Goal: Task Accomplishment & Management: Manage account settings

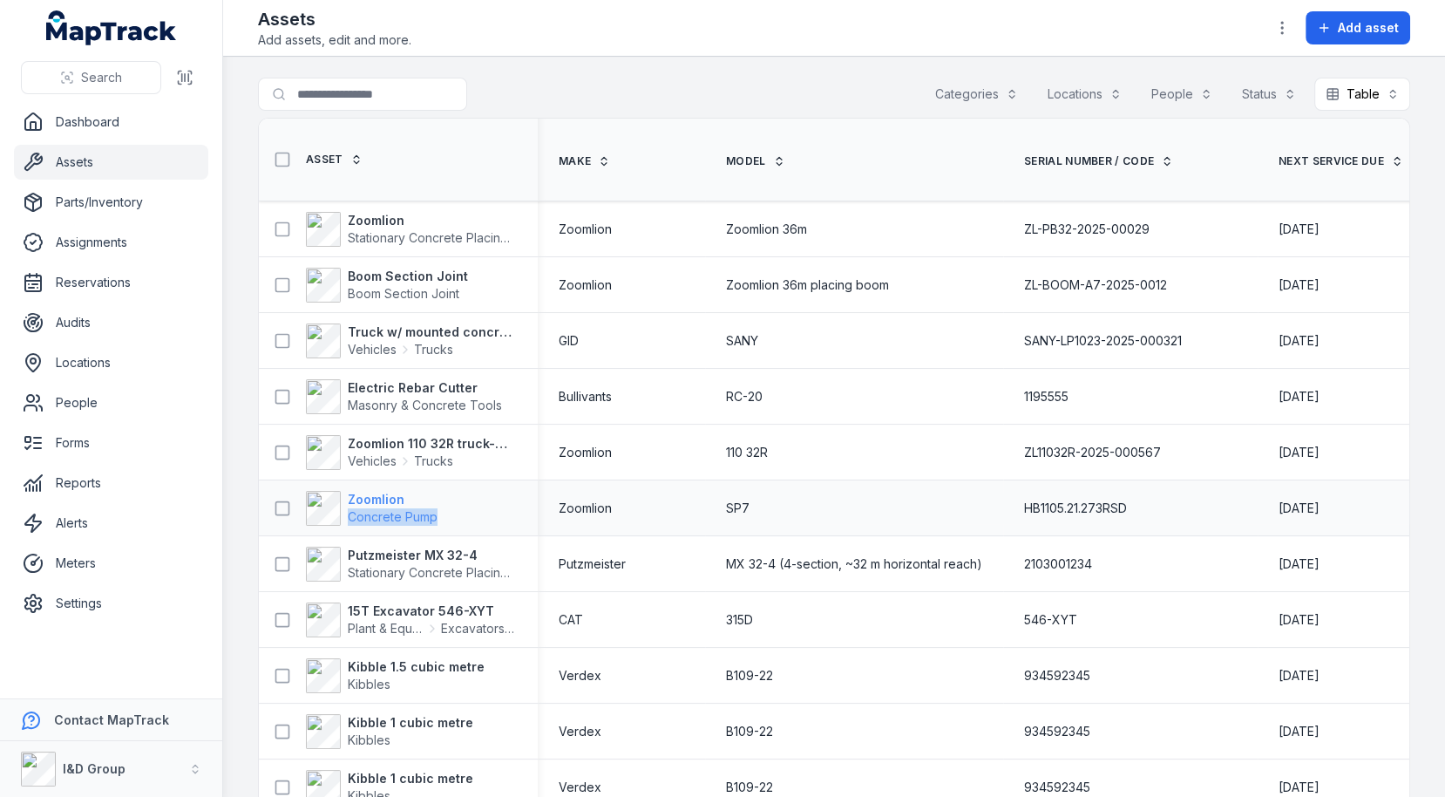
click at [349, 513] on div "Zoomlion Concrete Pump" at bounding box center [391, 508] width 251 height 35
click at [1296, 31] on button "button" at bounding box center [1282, 27] width 33 height 33
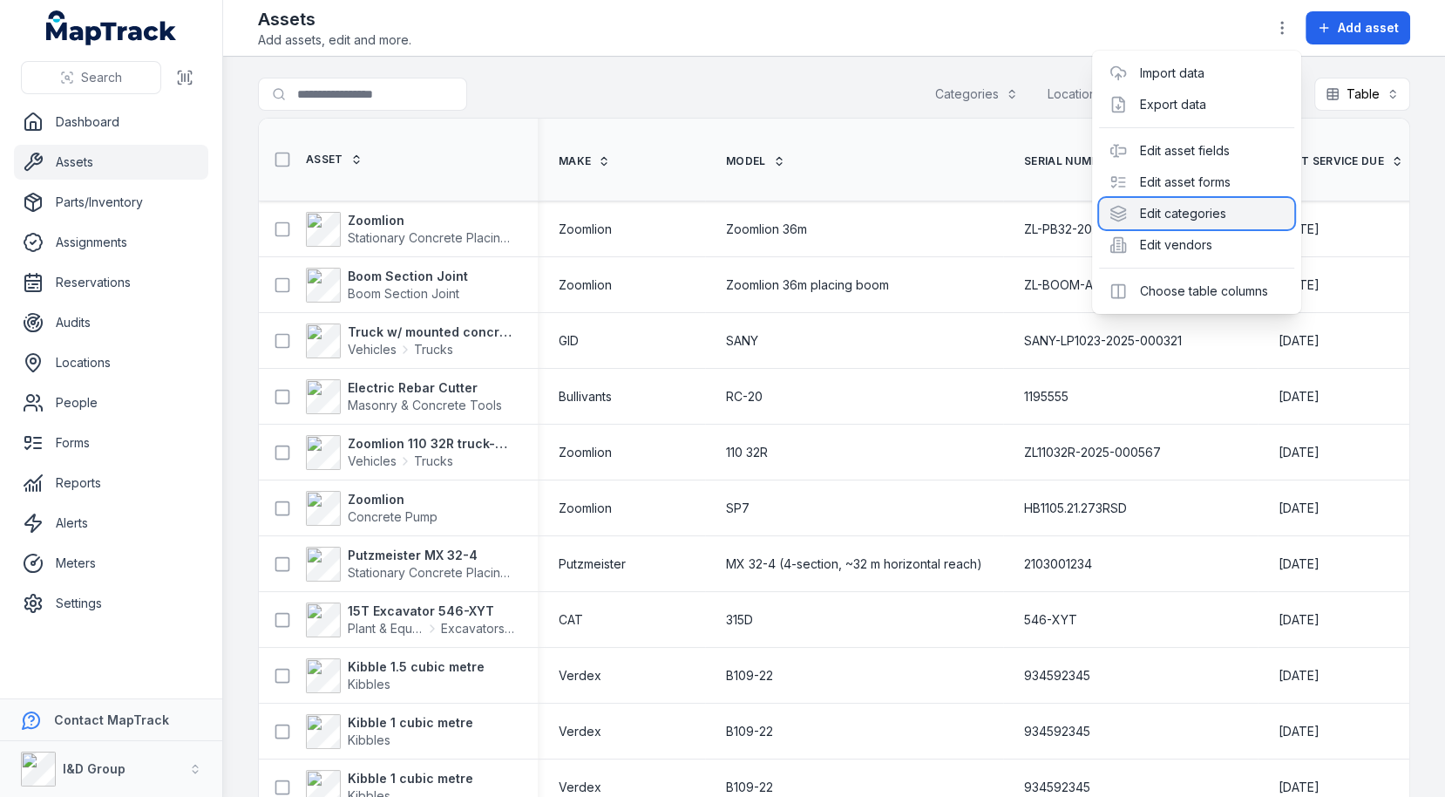
click at [1202, 211] on div "Edit categories" at bounding box center [1196, 213] width 195 height 31
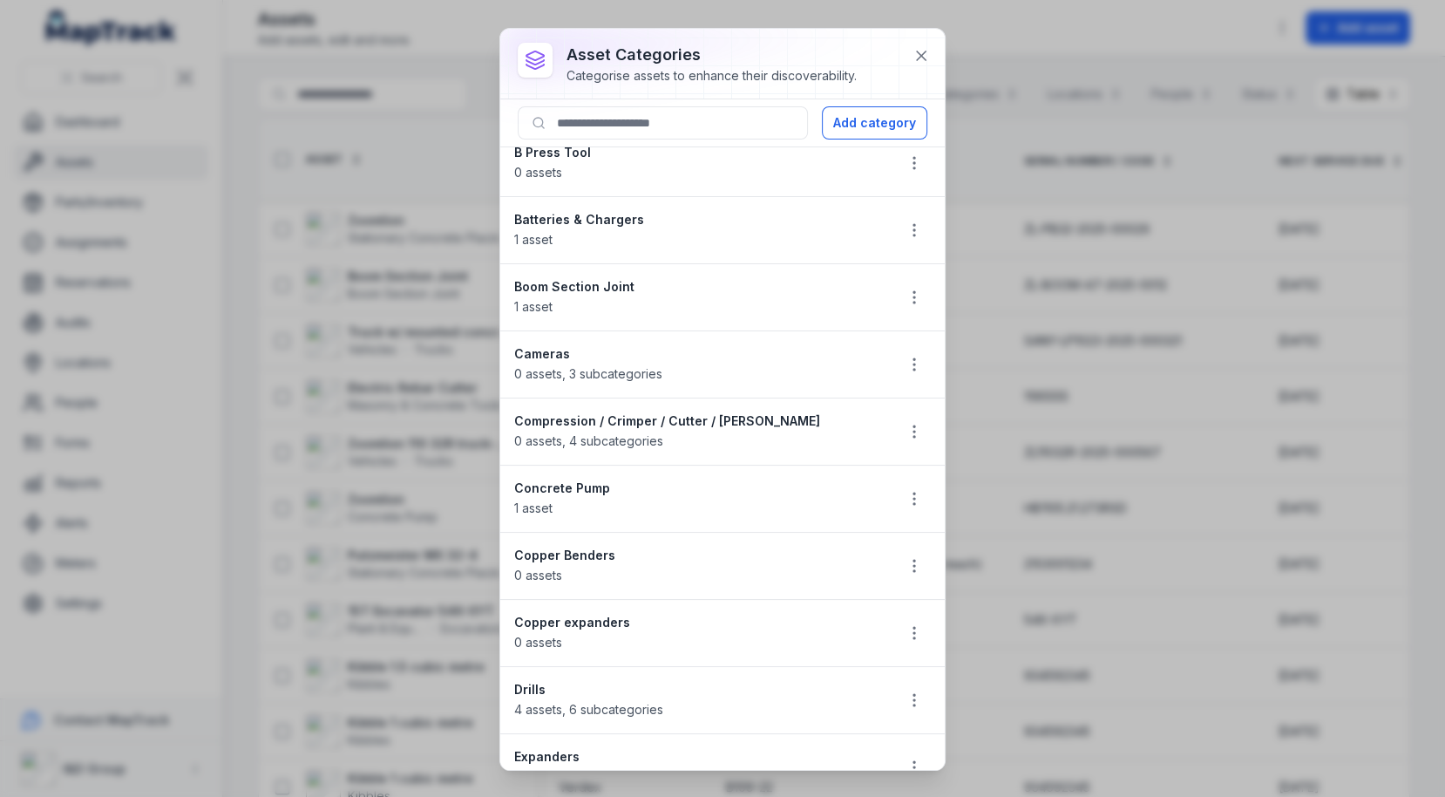
scroll to position [143, 0]
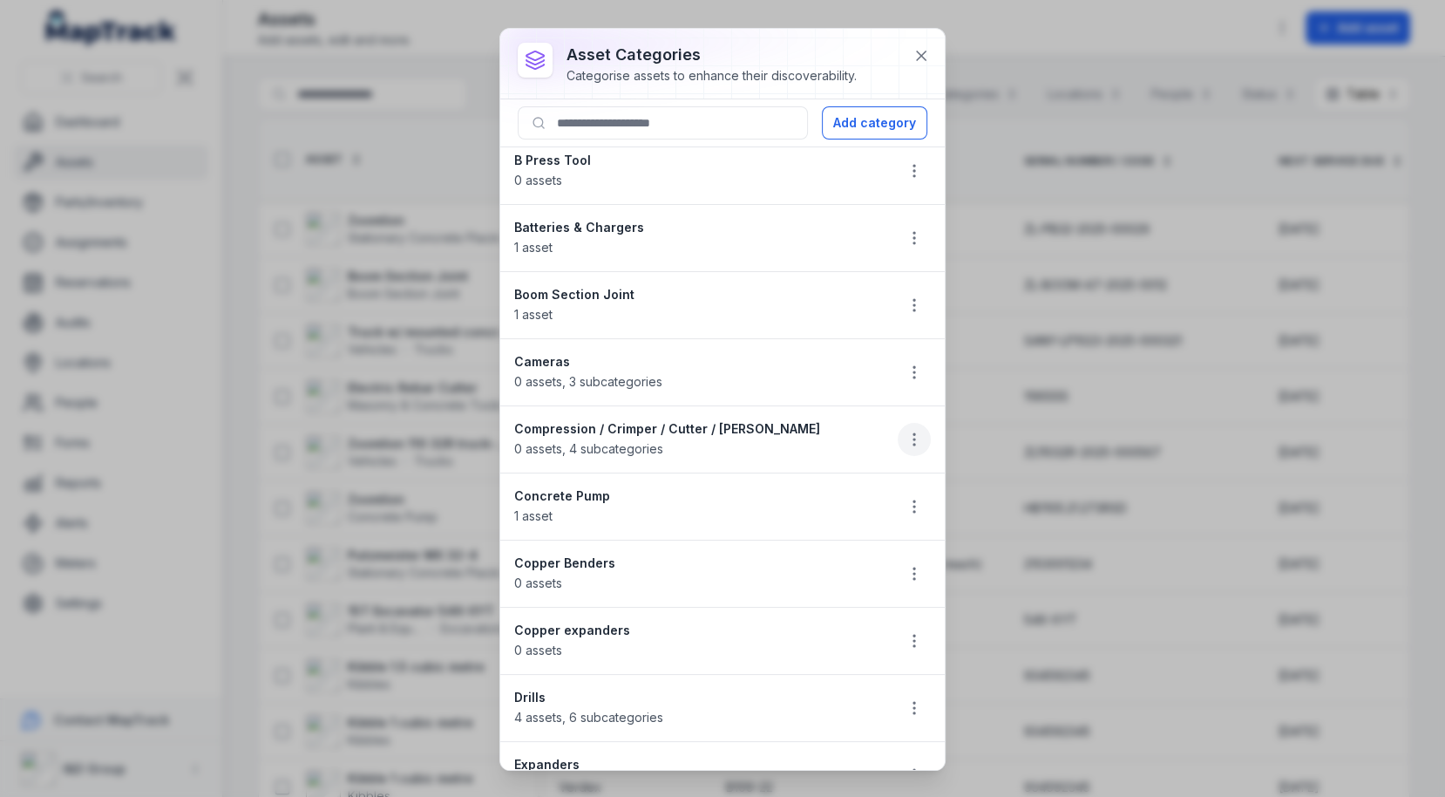
click at [919, 433] on icon "button" at bounding box center [914, 439] width 17 height 17
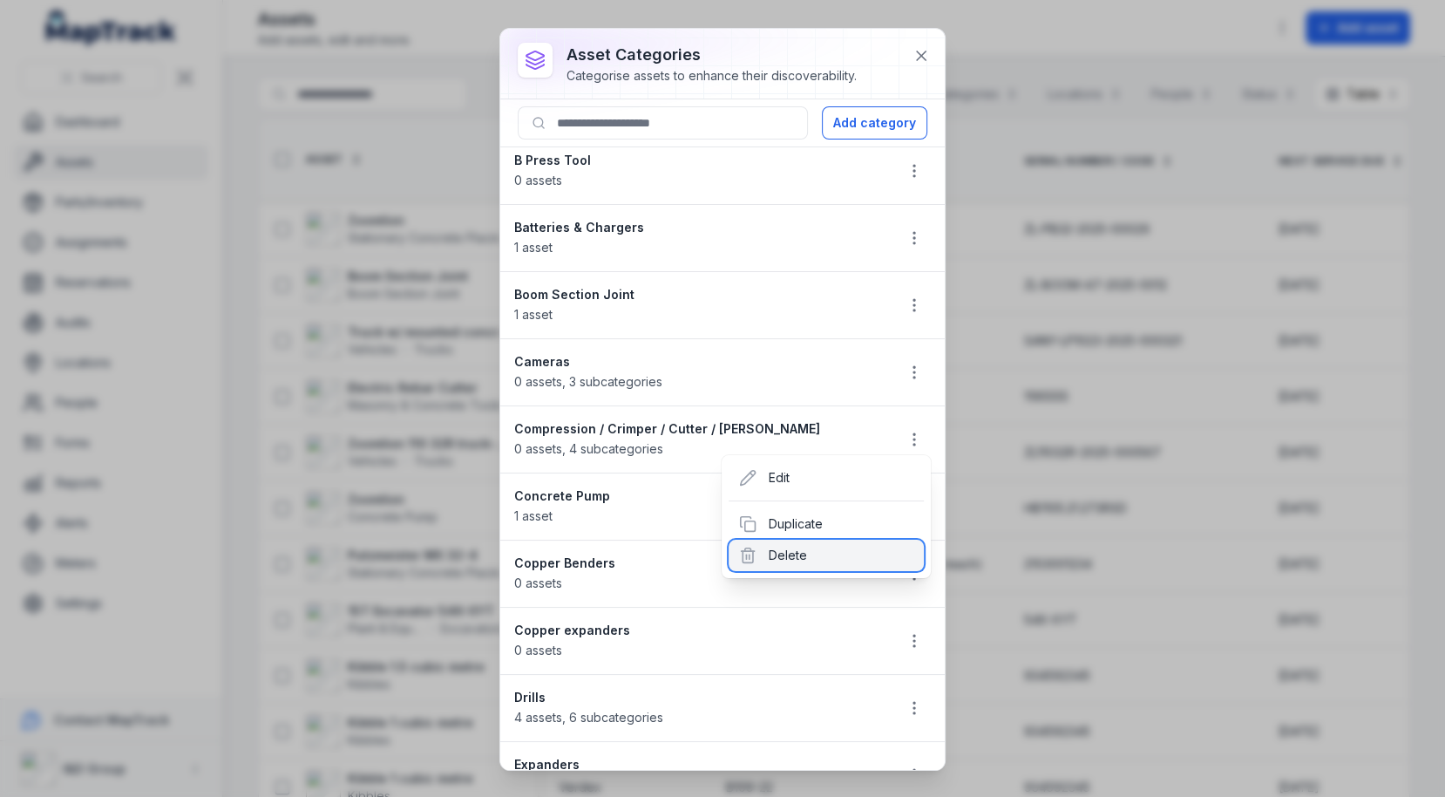
click at [835, 555] on div "Delete" at bounding box center [826, 555] width 195 height 31
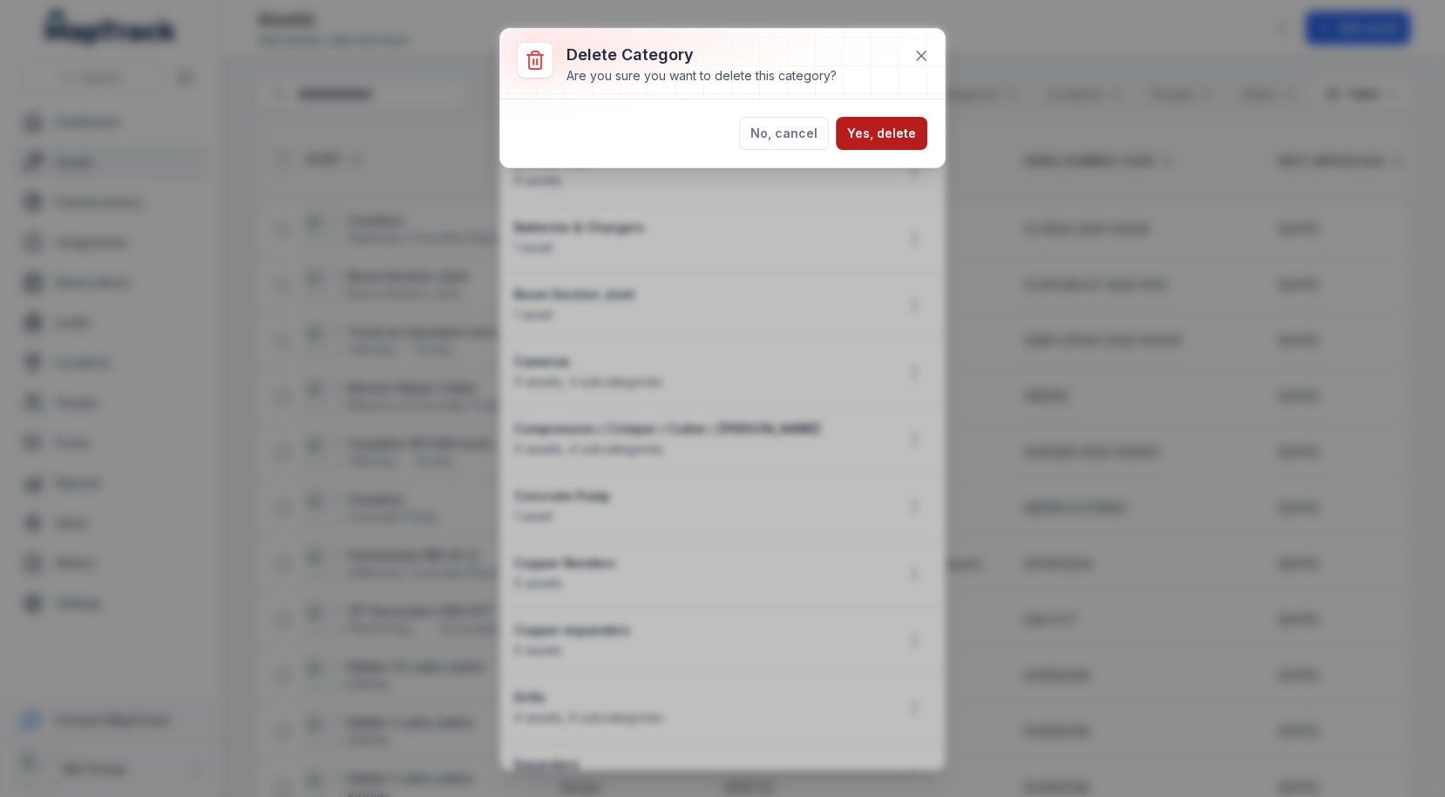
click at [881, 139] on button "Yes, delete" at bounding box center [882, 133] width 92 height 33
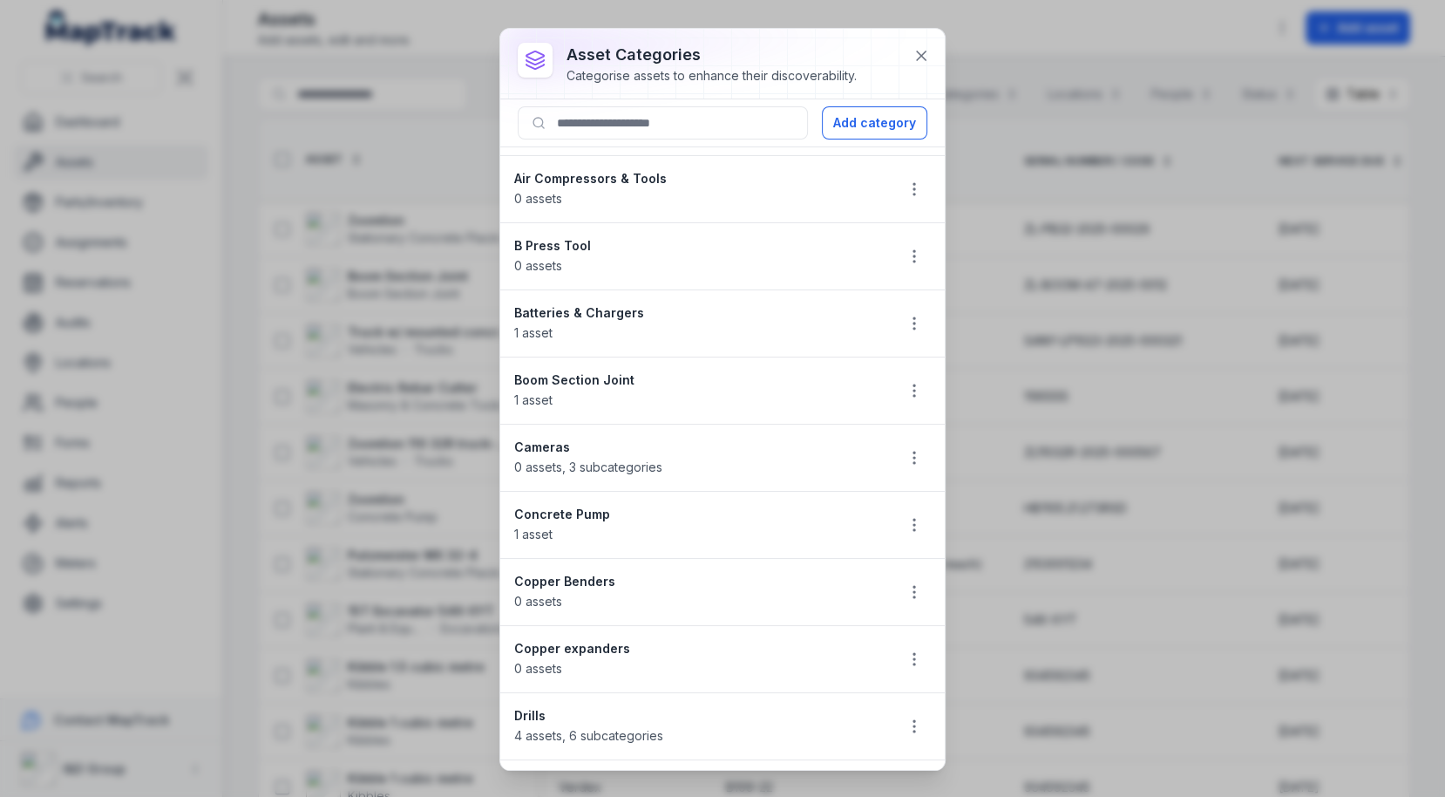
scroll to position [0, 0]
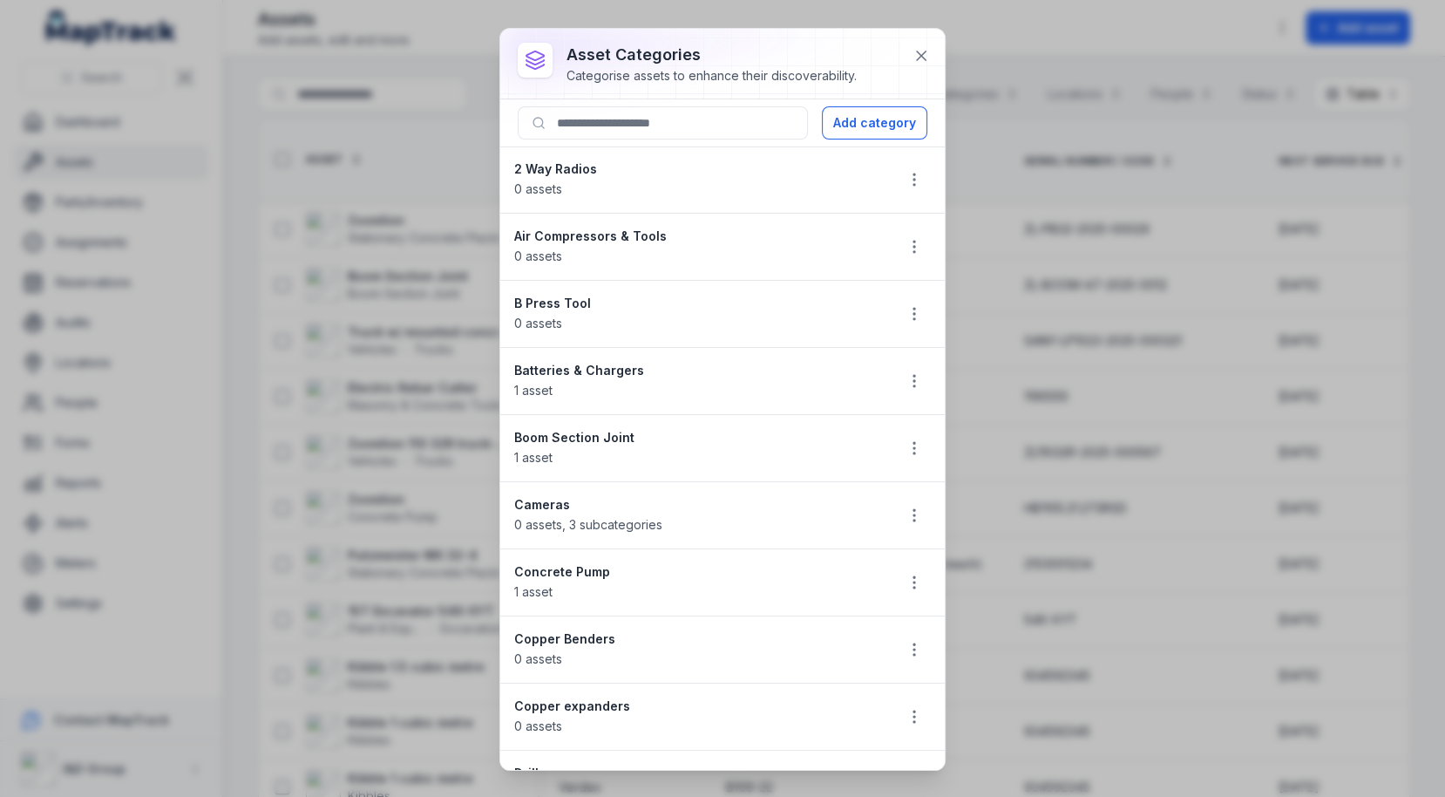
click at [793, 280] on li "B Press Tool 0 assets" at bounding box center [722, 314] width 445 height 68
click at [769, 305] on strong "B Press Tool" at bounding box center [697, 303] width 366 height 17
click at [923, 57] on icon at bounding box center [921, 55] width 9 height 9
